Goal: Transaction & Acquisition: Purchase product/service

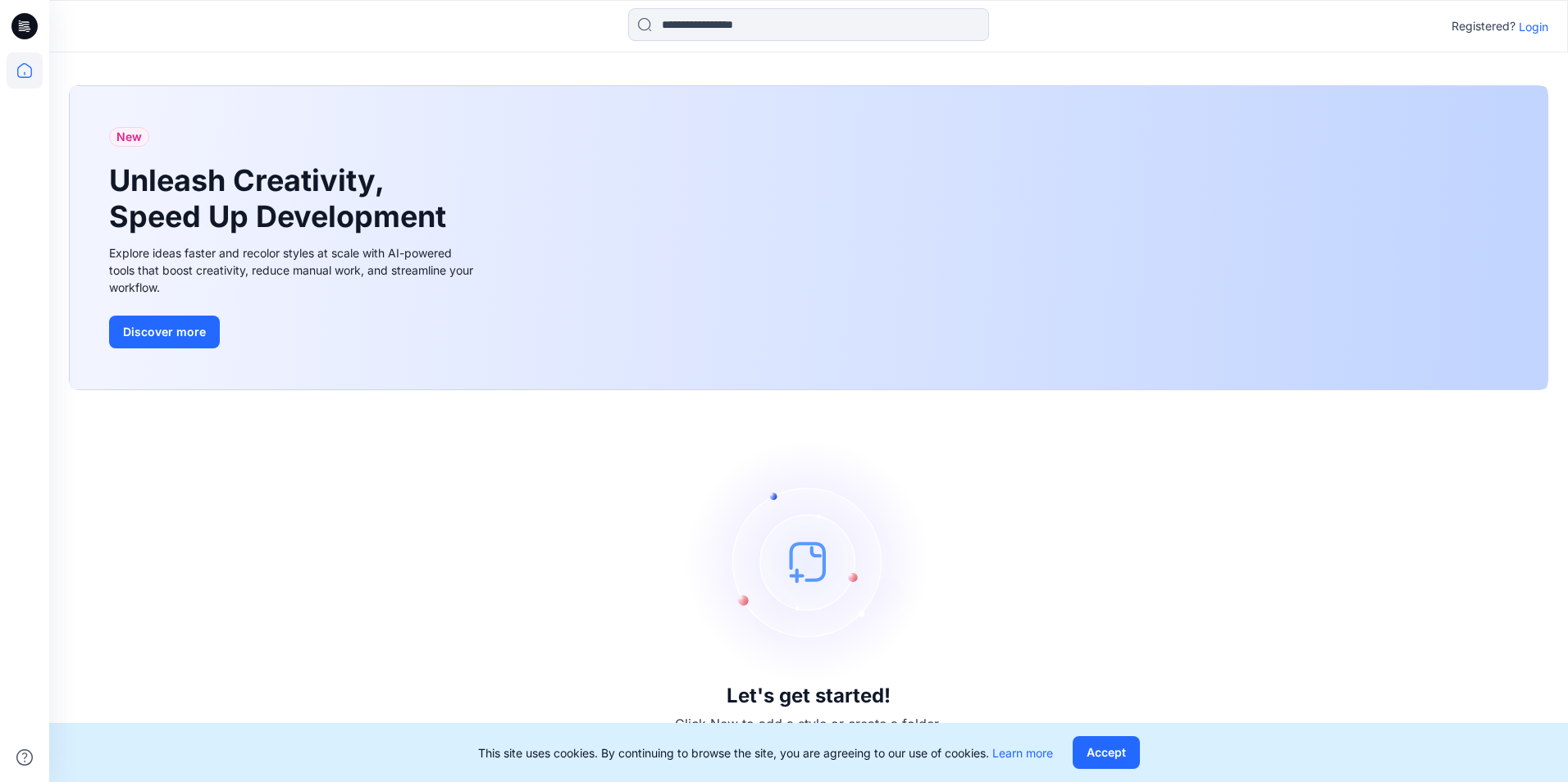
click at [1536, 33] on p "Login" at bounding box center [1533, 26] width 29 height 17
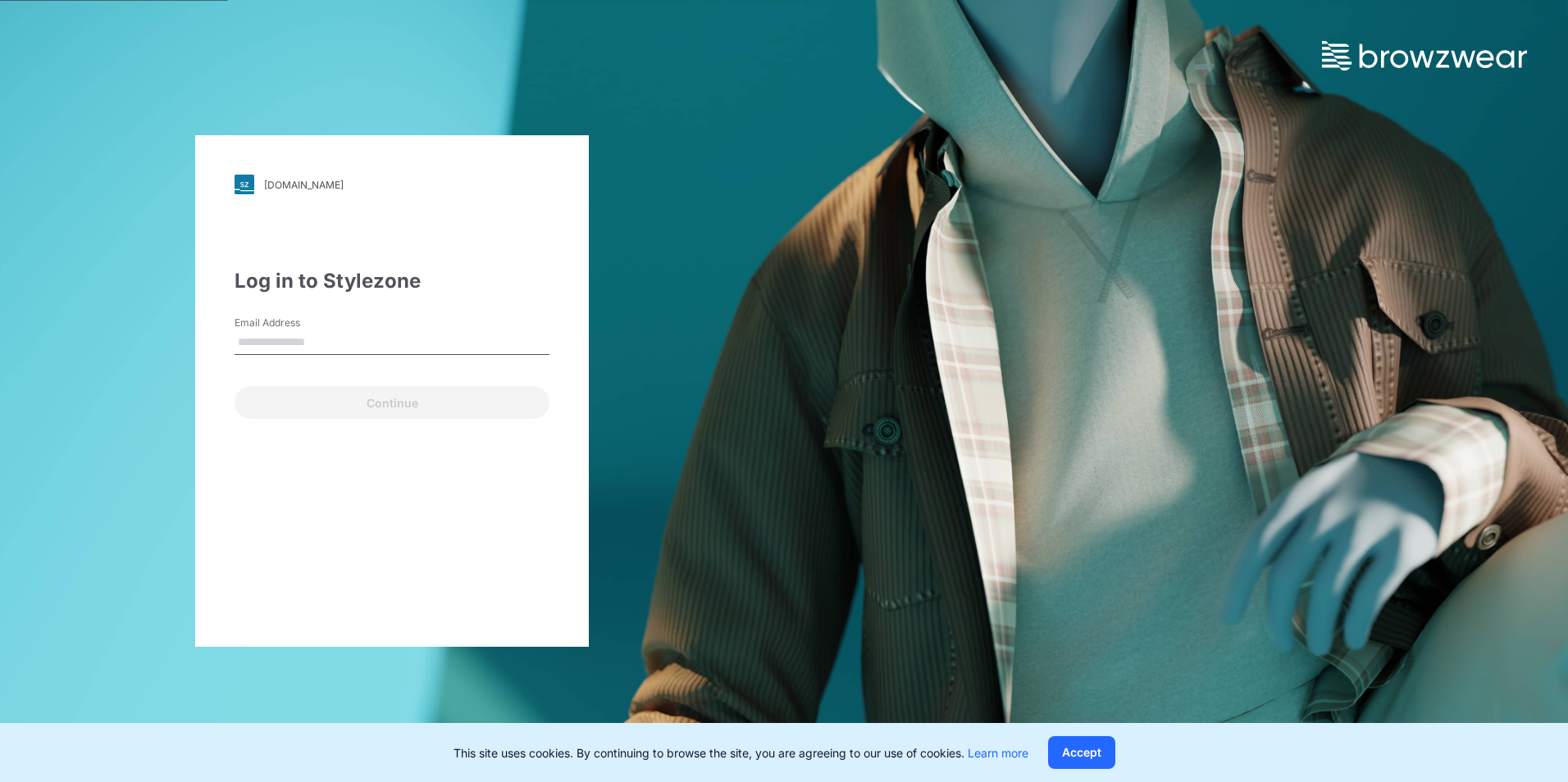
click at [336, 342] on input "Email Address" at bounding box center [392, 342] width 315 height 25
type input "**********"
click at [403, 400] on button "Continue" at bounding box center [392, 402] width 315 height 33
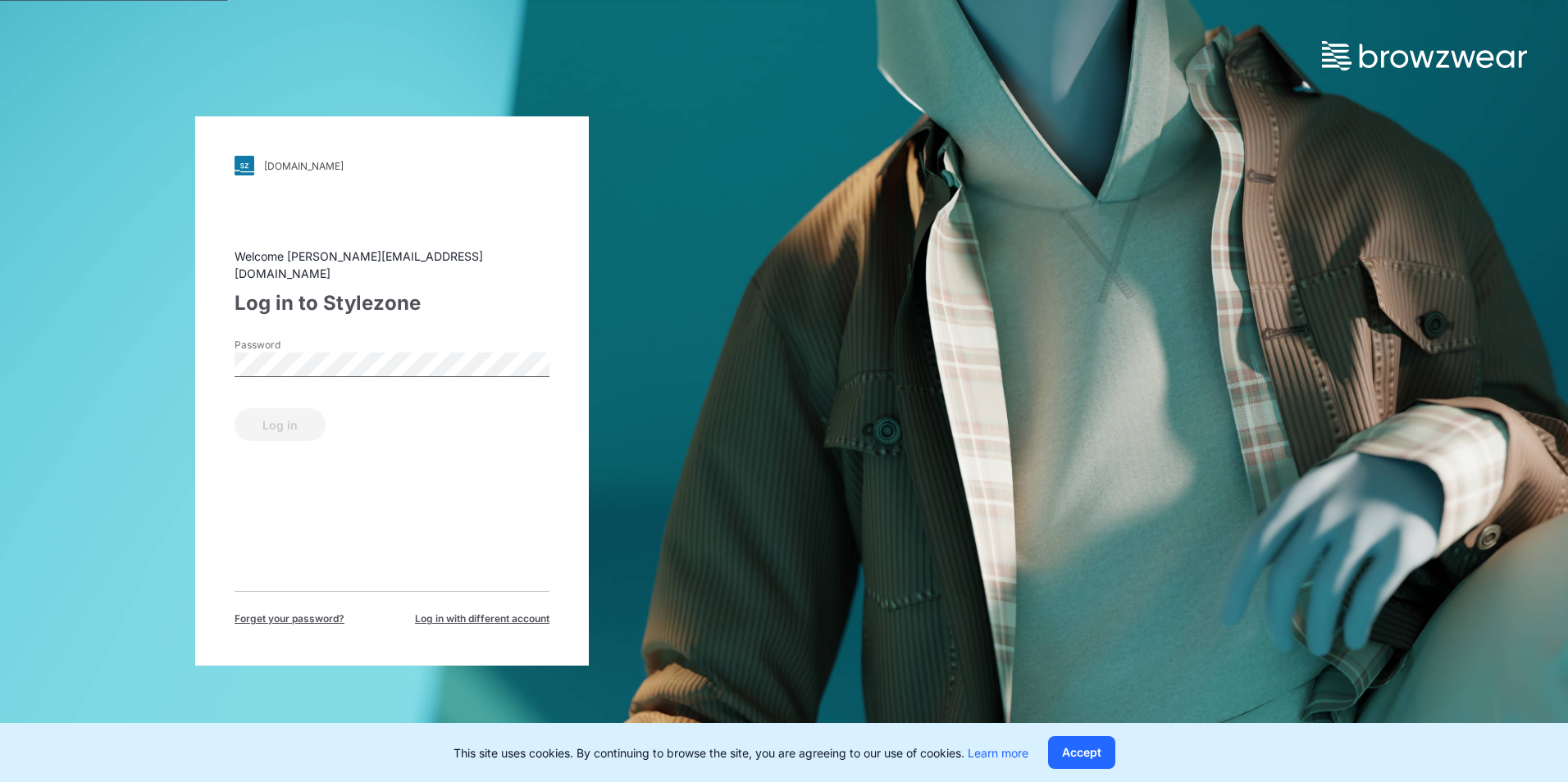
click at [274, 412] on div "Log in" at bounding box center [392, 422] width 315 height 40
click at [287, 419] on button "Log in" at bounding box center [280, 424] width 92 height 33
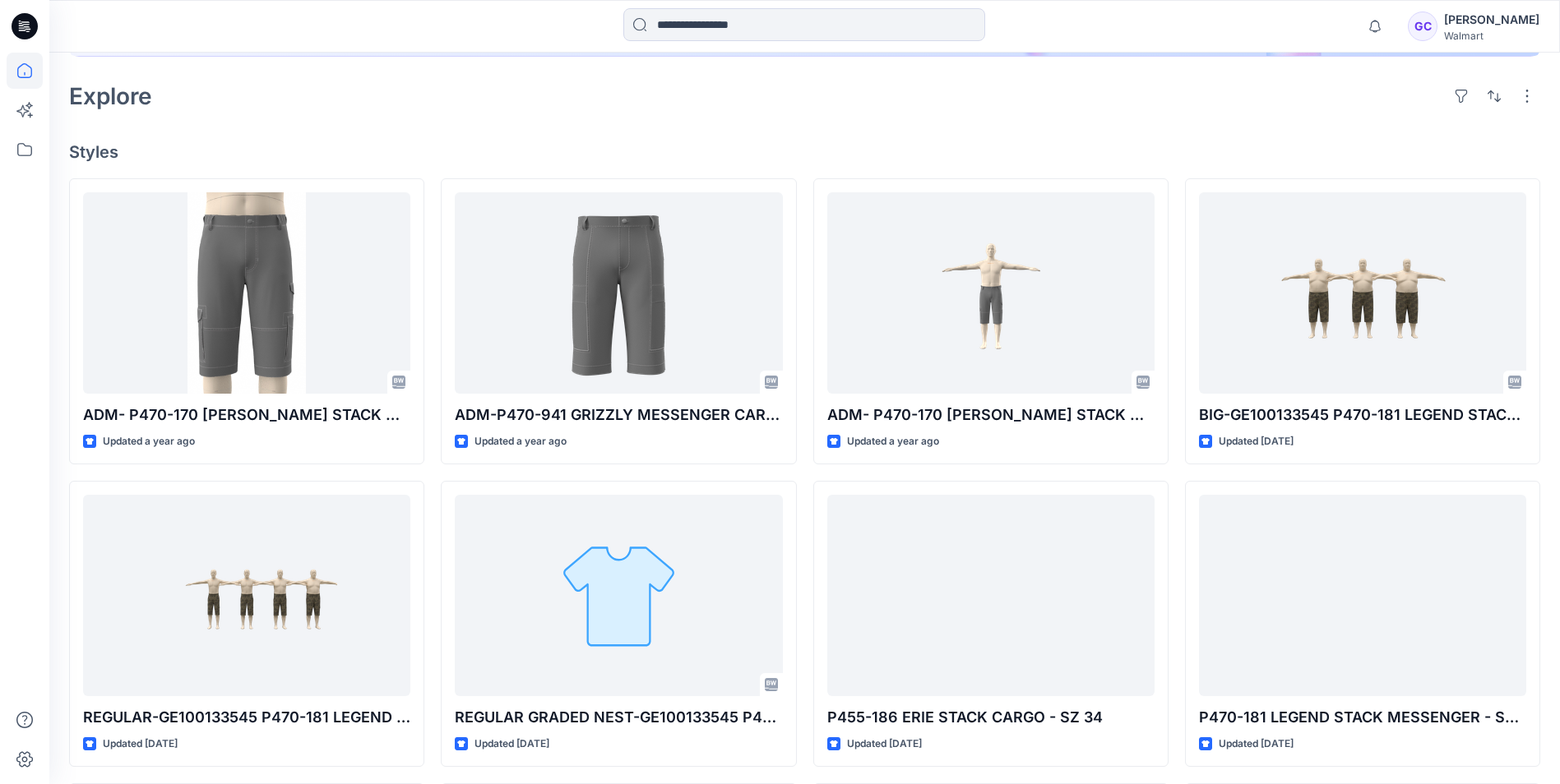
scroll to position [427, 0]
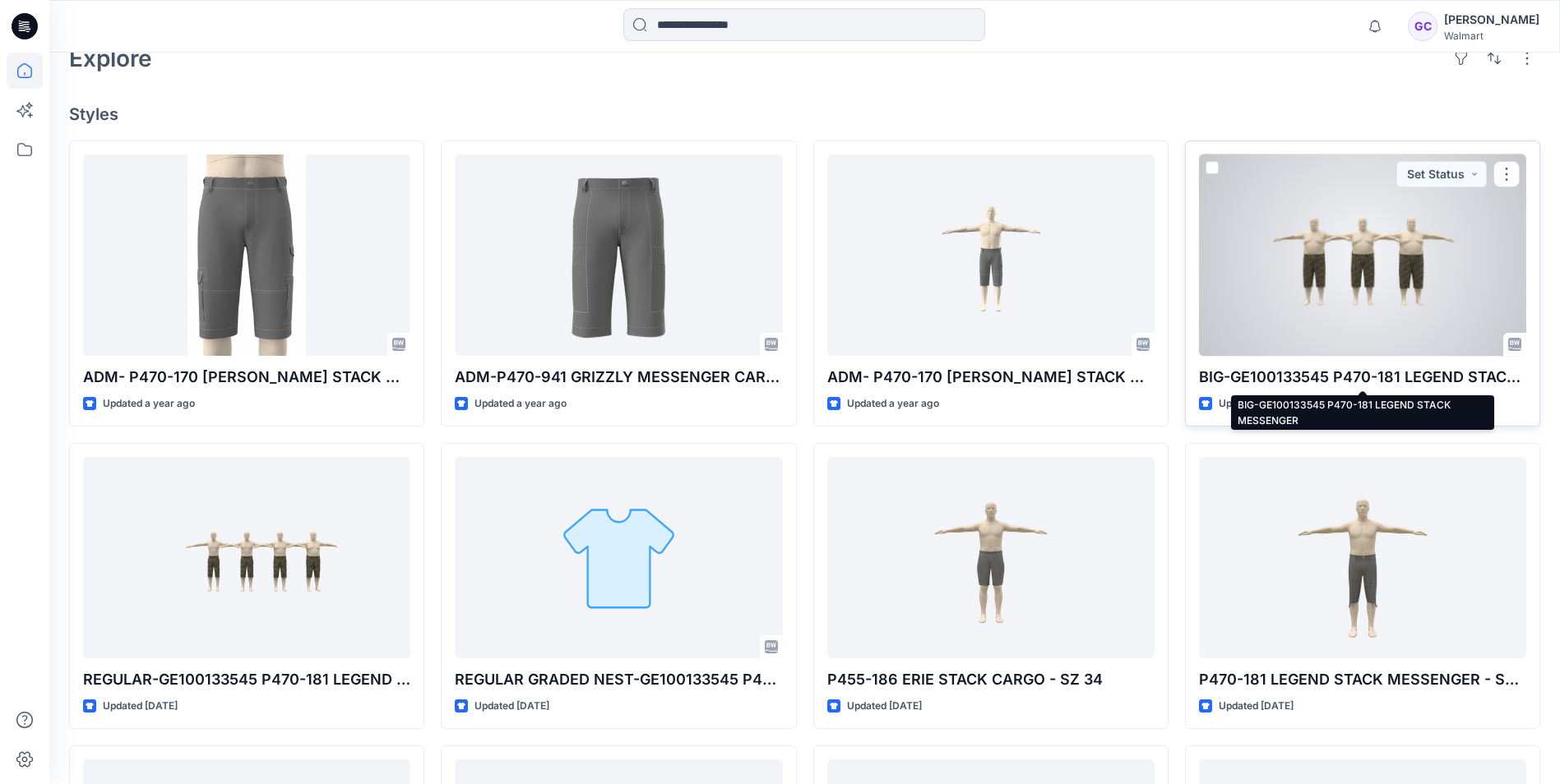
click at [1252, 378] on p "BIG-GE100133545 P470-181 LEGEND STACK MESSENGER" at bounding box center [1363, 377] width 327 height 23
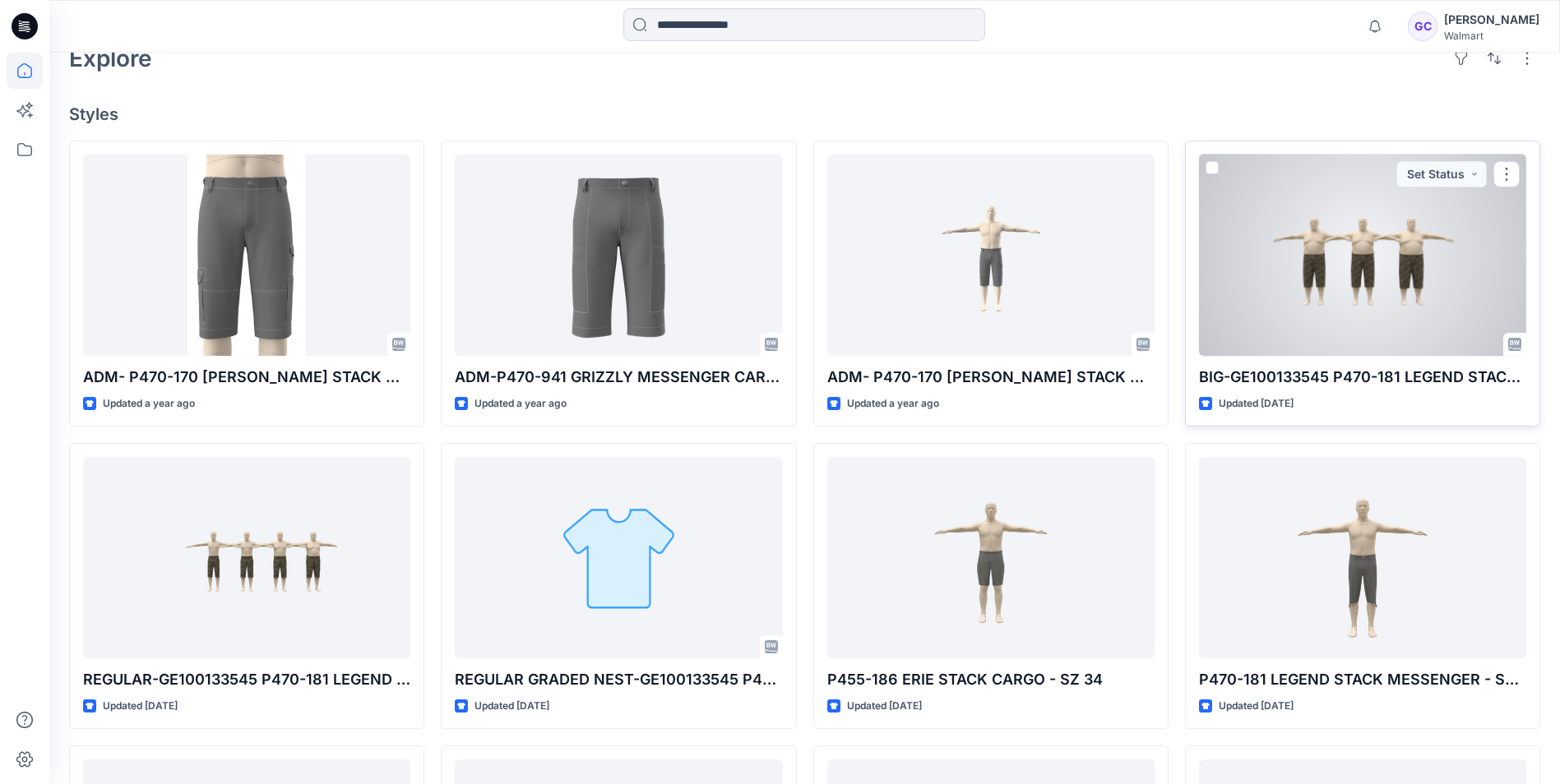
click at [1253, 375] on p "BIG-GE100133545 P470-181 LEGEND STACK MESSENGER" at bounding box center [1363, 377] width 327 height 23
click at [1300, 310] on div at bounding box center [1363, 254] width 327 height 201
